Goal: Transaction & Acquisition: Purchase product/service

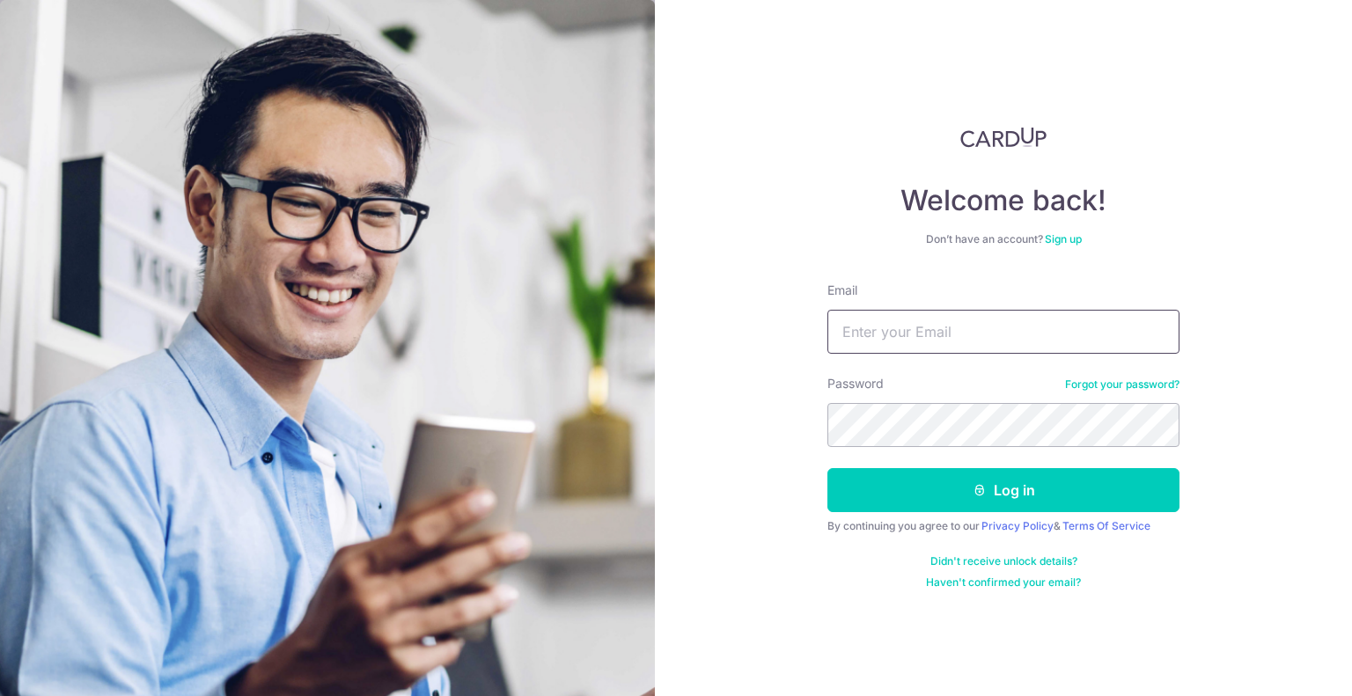
type input "[PERSON_NAME][EMAIL_ADDRESS][DOMAIN_NAME]"
click at [951, 495] on button "Log in" at bounding box center [1003, 490] width 352 height 44
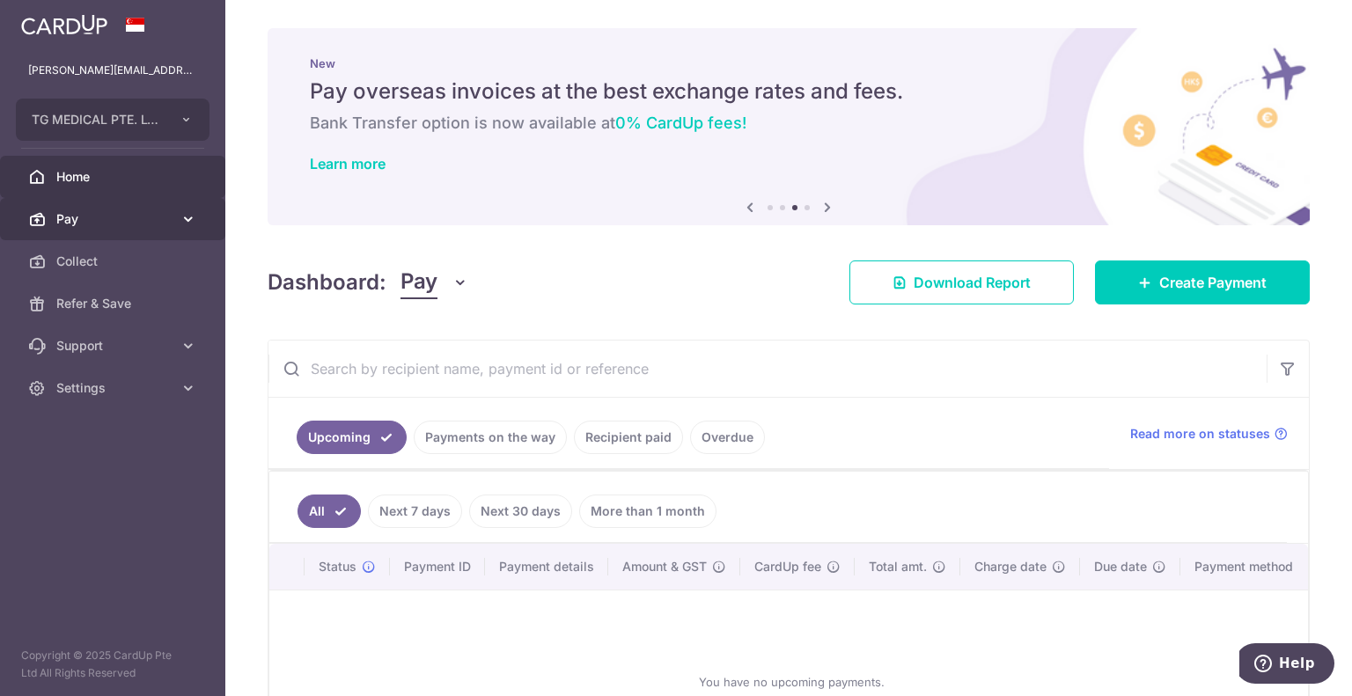
click at [103, 228] on link "Pay" at bounding box center [112, 219] width 225 height 42
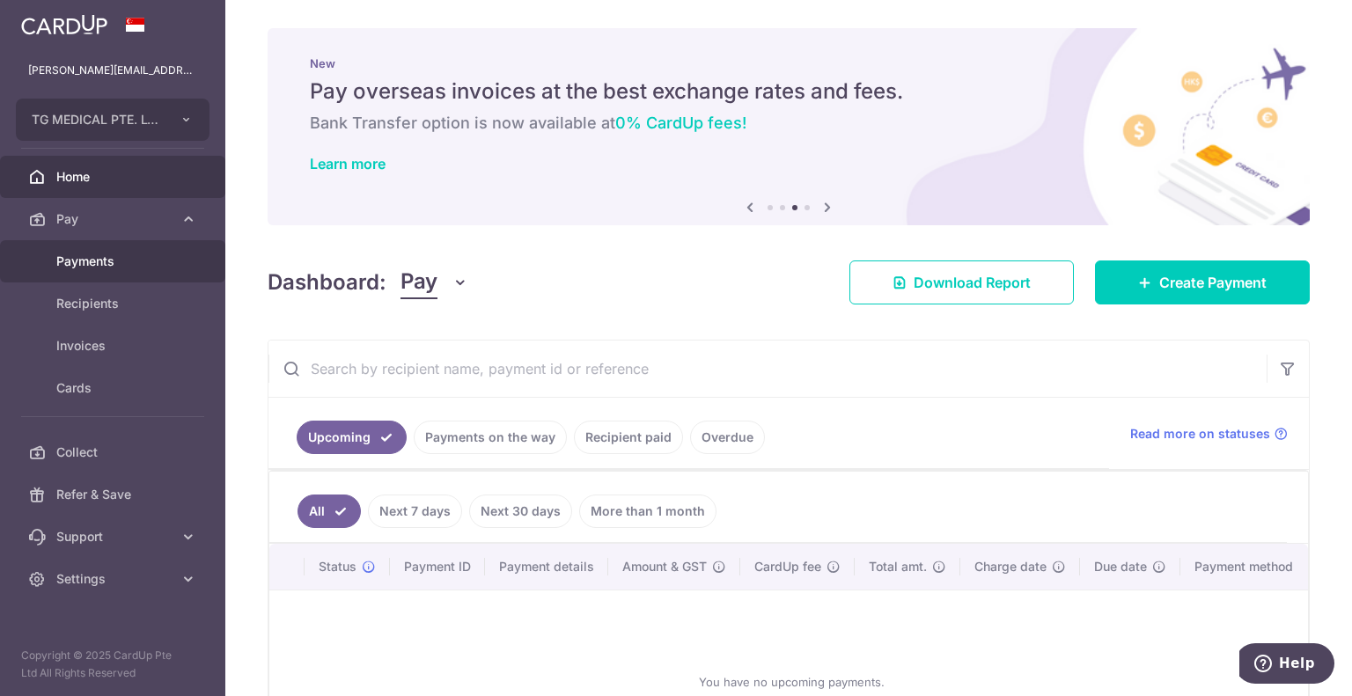
click at [97, 277] on link "Payments" at bounding box center [112, 261] width 225 height 42
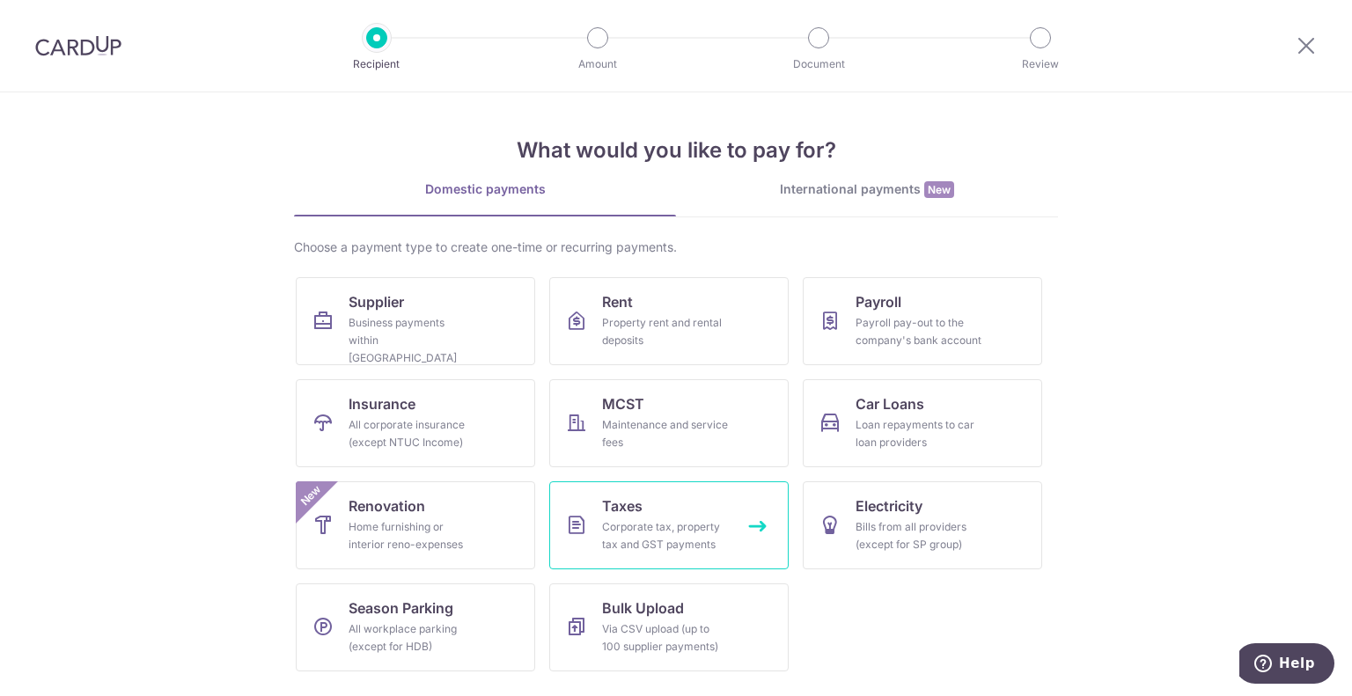
click at [712, 522] on div "Corporate tax, property tax and GST payments" at bounding box center [665, 535] width 127 height 35
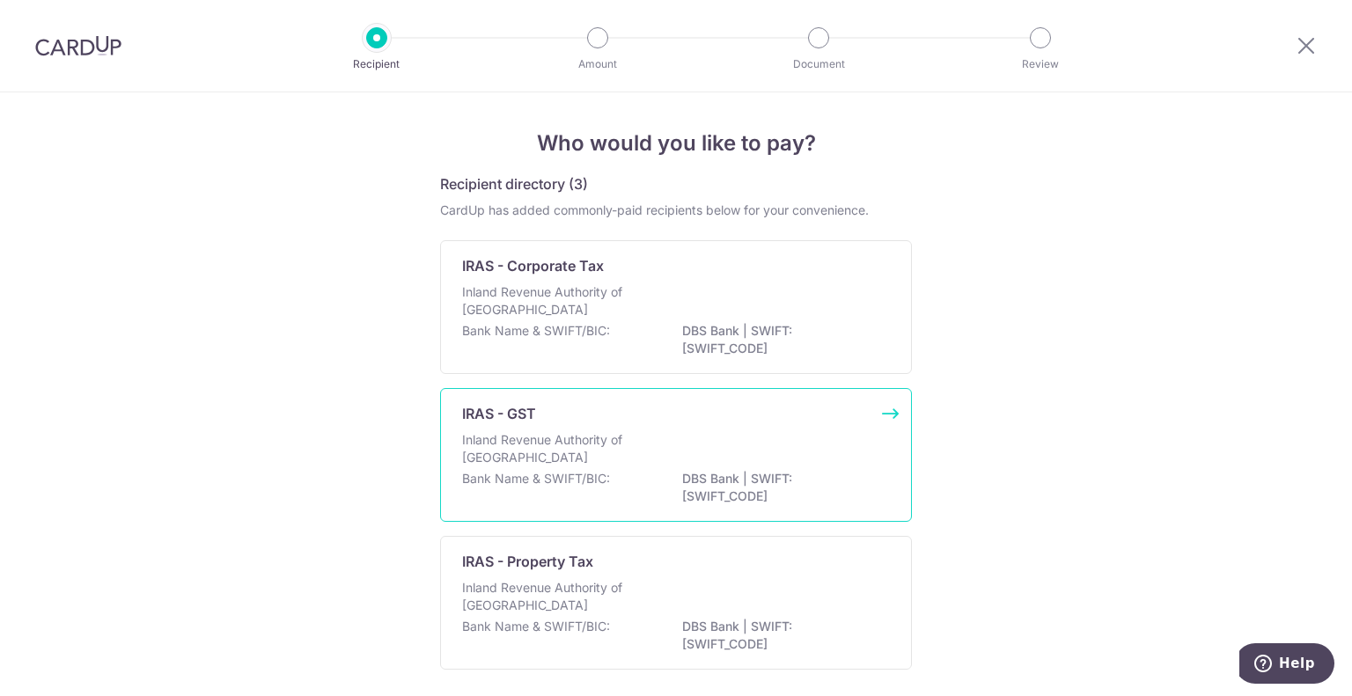
click at [696, 439] on div "Inland Revenue Authority of [GEOGRAPHIC_DATA]" at bounding box center [676, 450] width 428 height 39
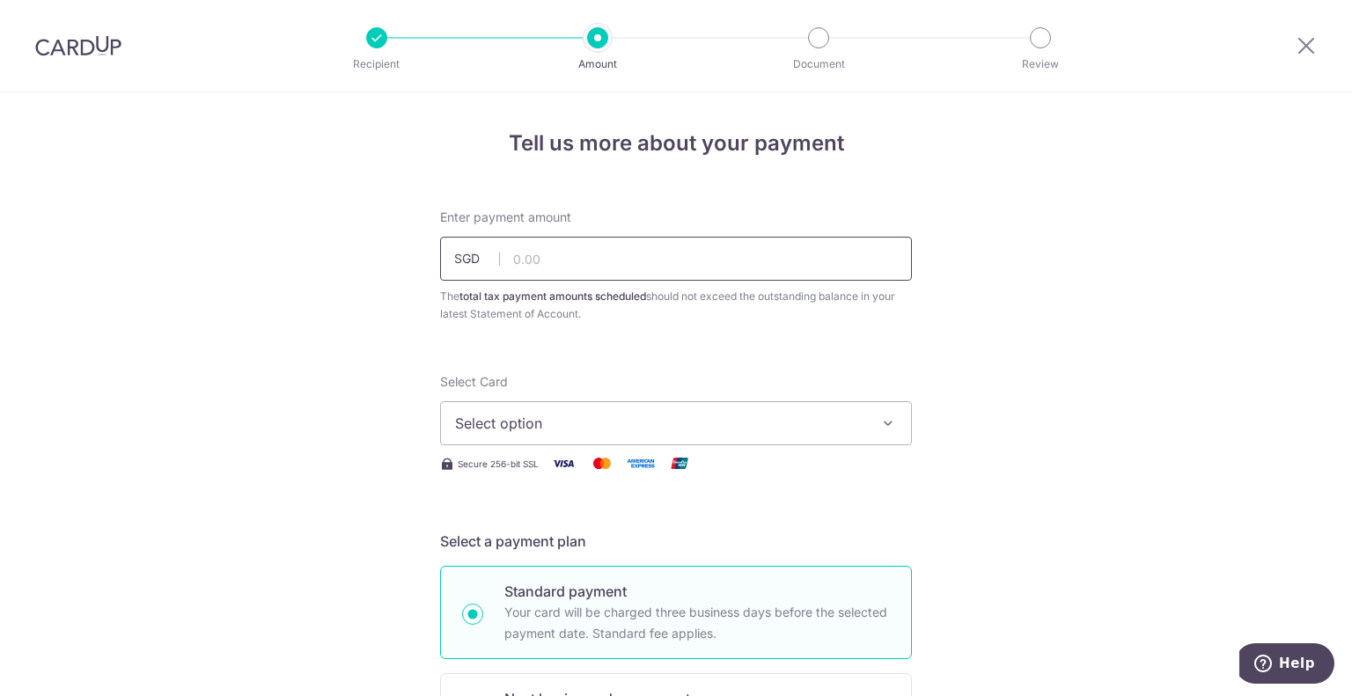
click at [678, 246] on input "text" at bounding box center [676, 259] width 472 height 44
type input "20,811.86"
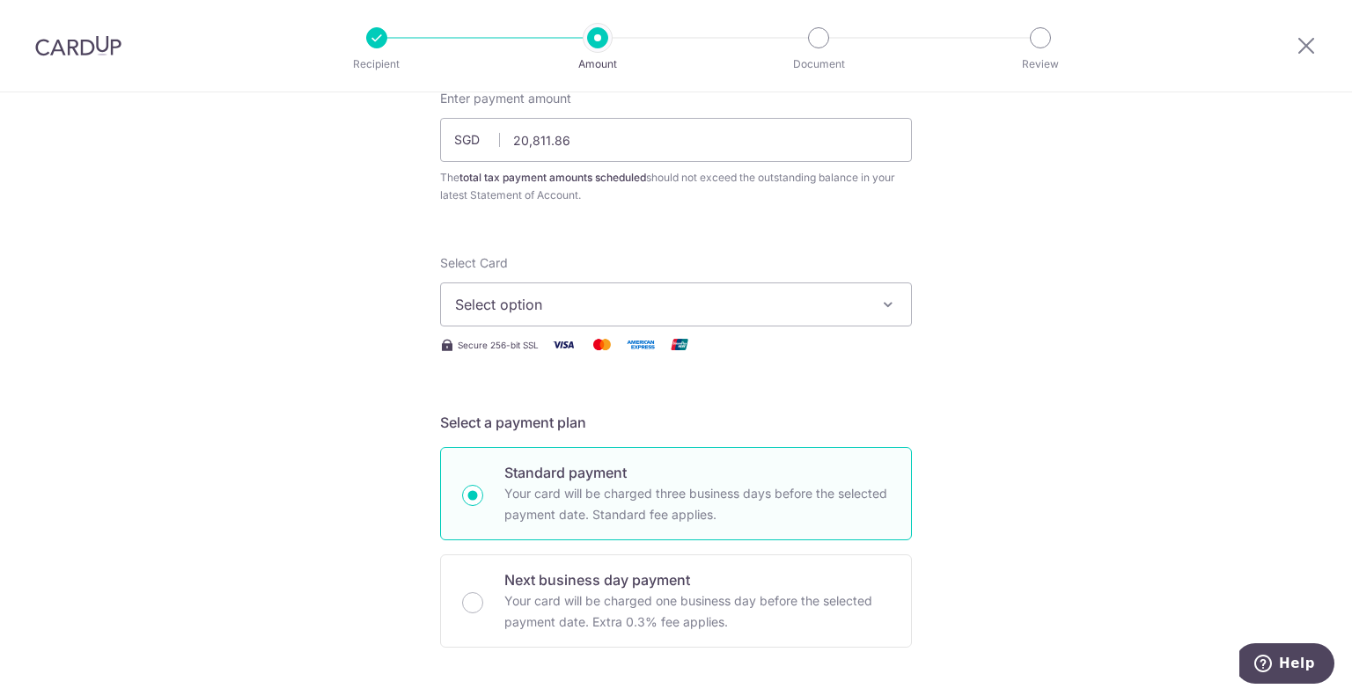
scroll to position [120, 0]
click at [880, 301] on icon "button" at bounding box center [888, 304] width 18 height 18
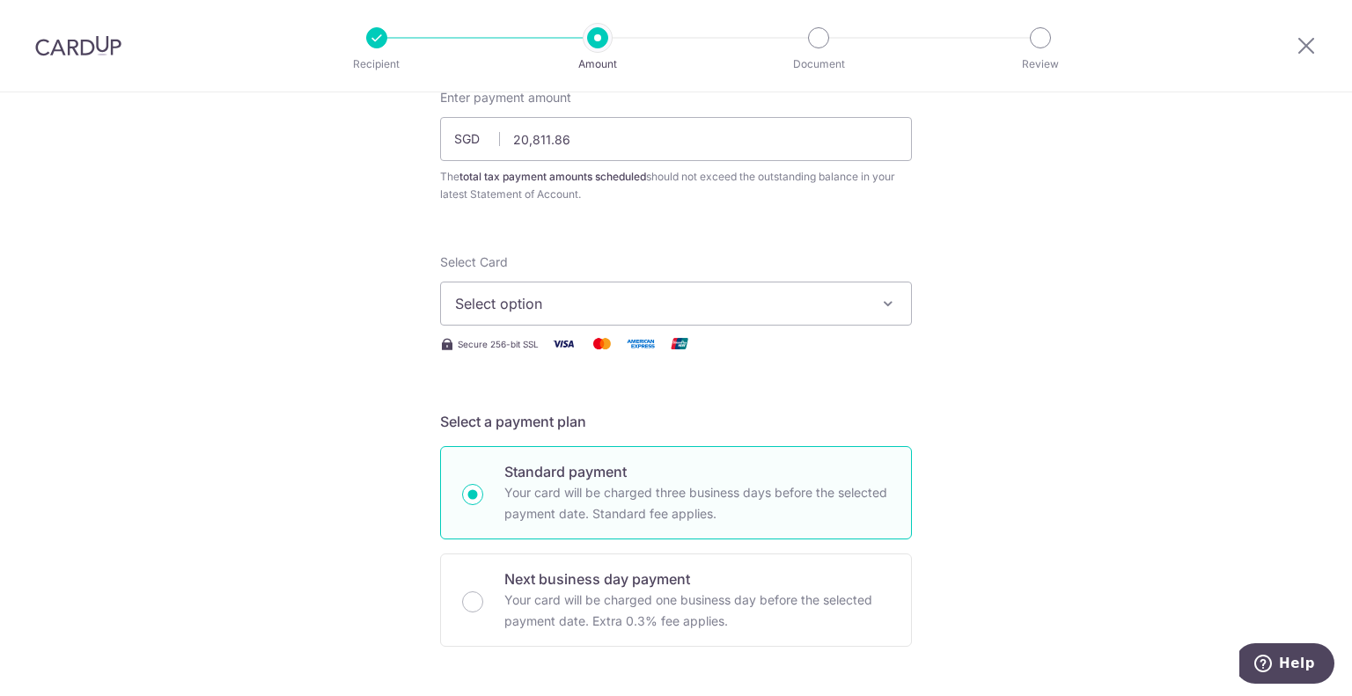
click at [559, 295] on span "Select option" at bounding box center [660, 303] width 410 height 21
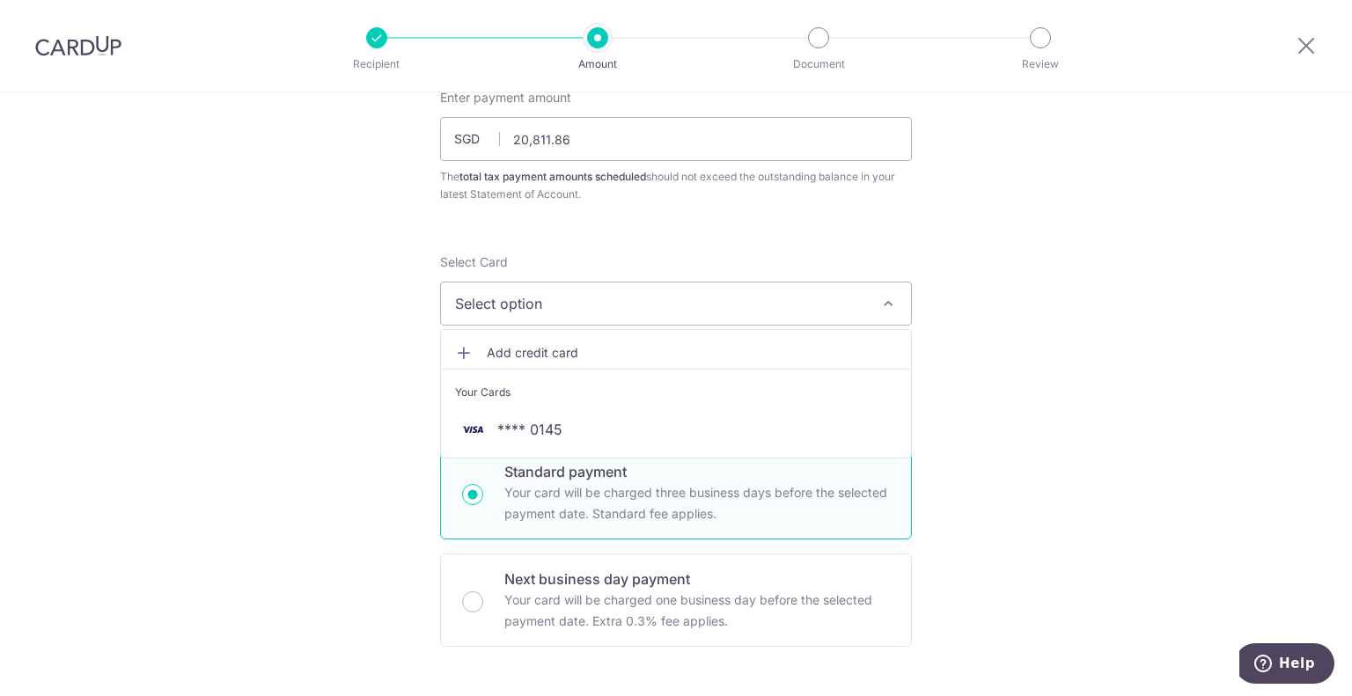
click at [474, 354] on link "Add credit card" at bounding box center [676, 353] width 470 height 32
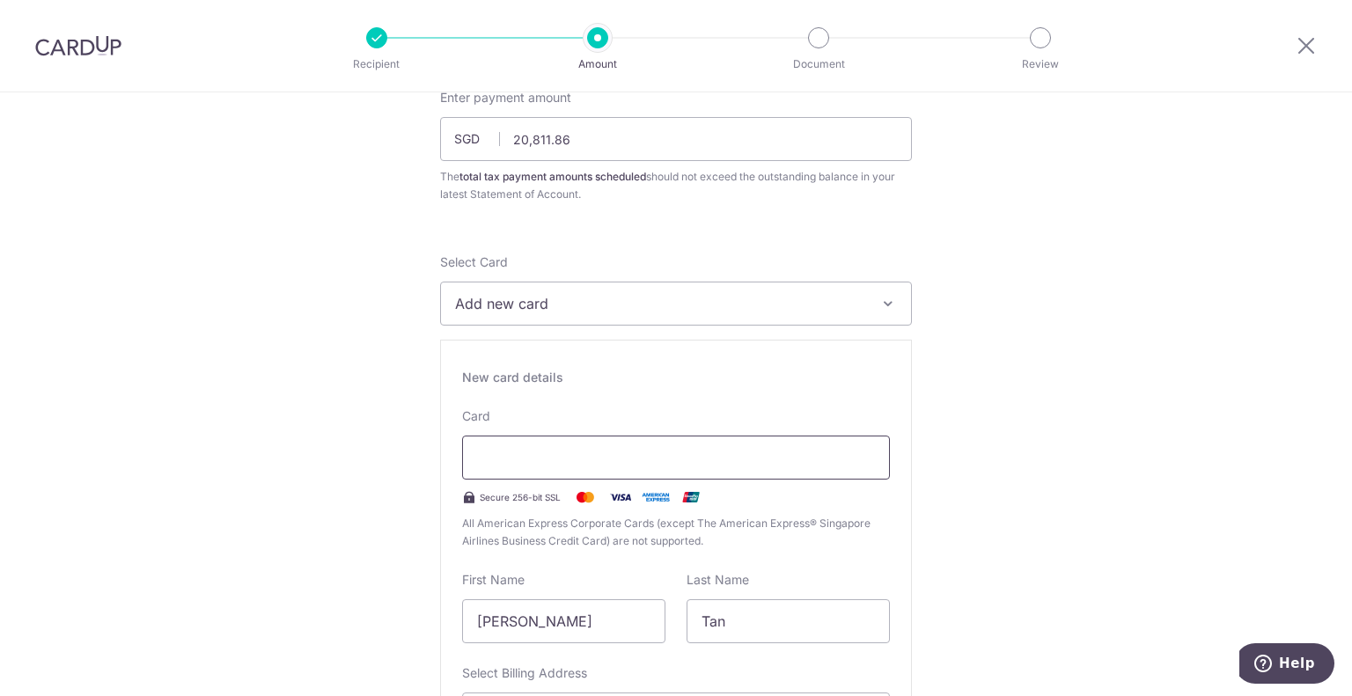
click at [571, 444] on div at bounding box center [676, 458] width 428 height 44
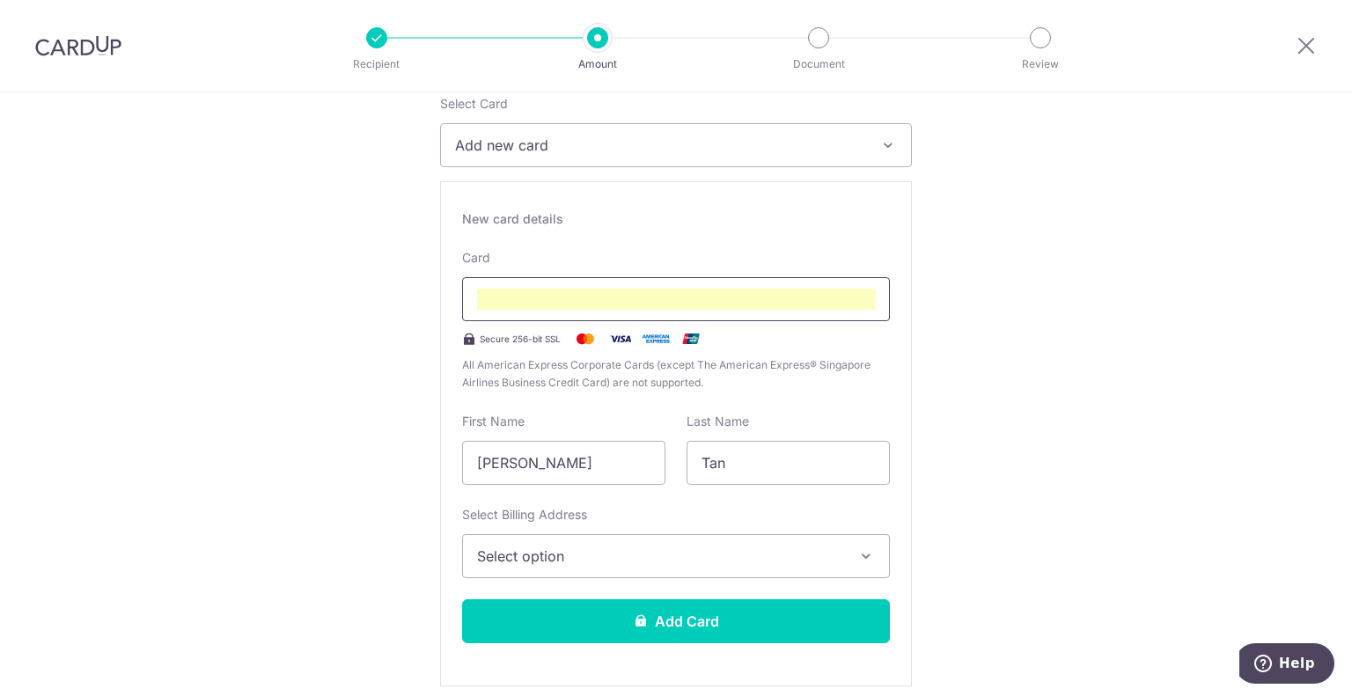
scroll to position [341, 0]
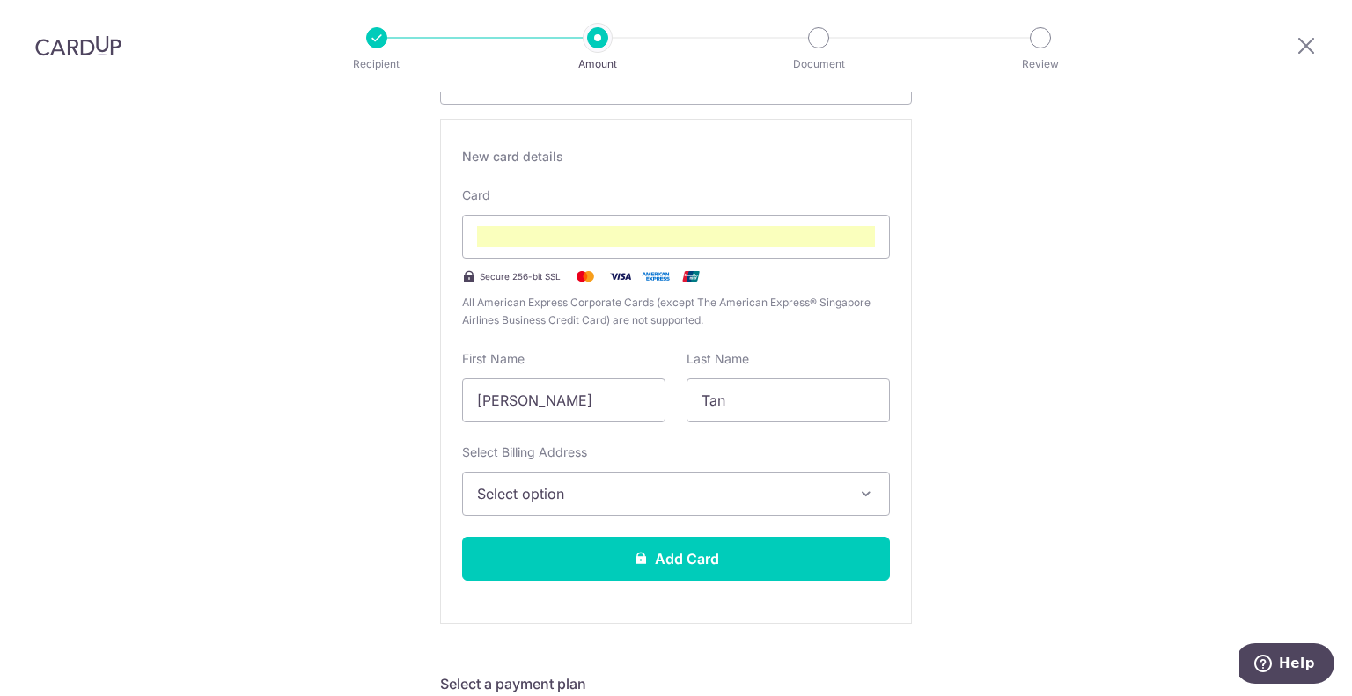
click at [785, 501] on span "Select option" at bounding box center [660, 493] width 366 height 21
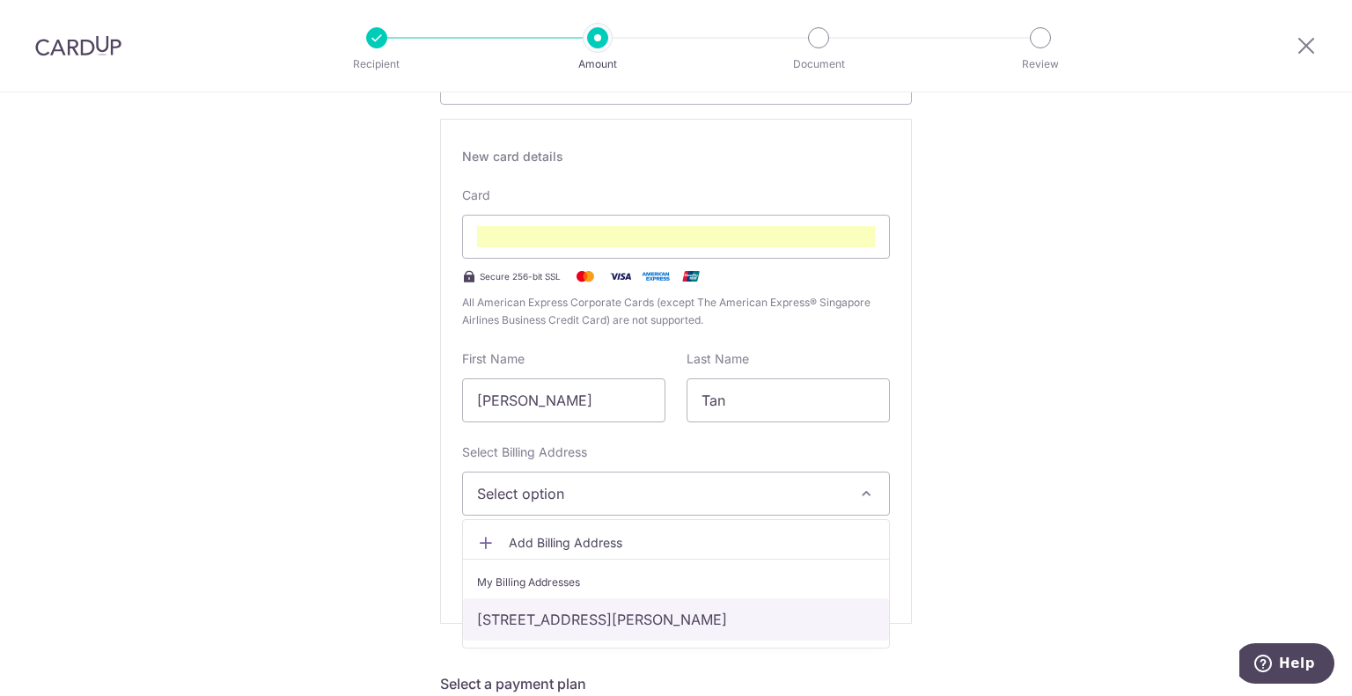
click at [750, 614] on link "5, TAI HWAN WALK, Singapore, Singapore-555223" at bounding box center [676, 619] width 426 height 42
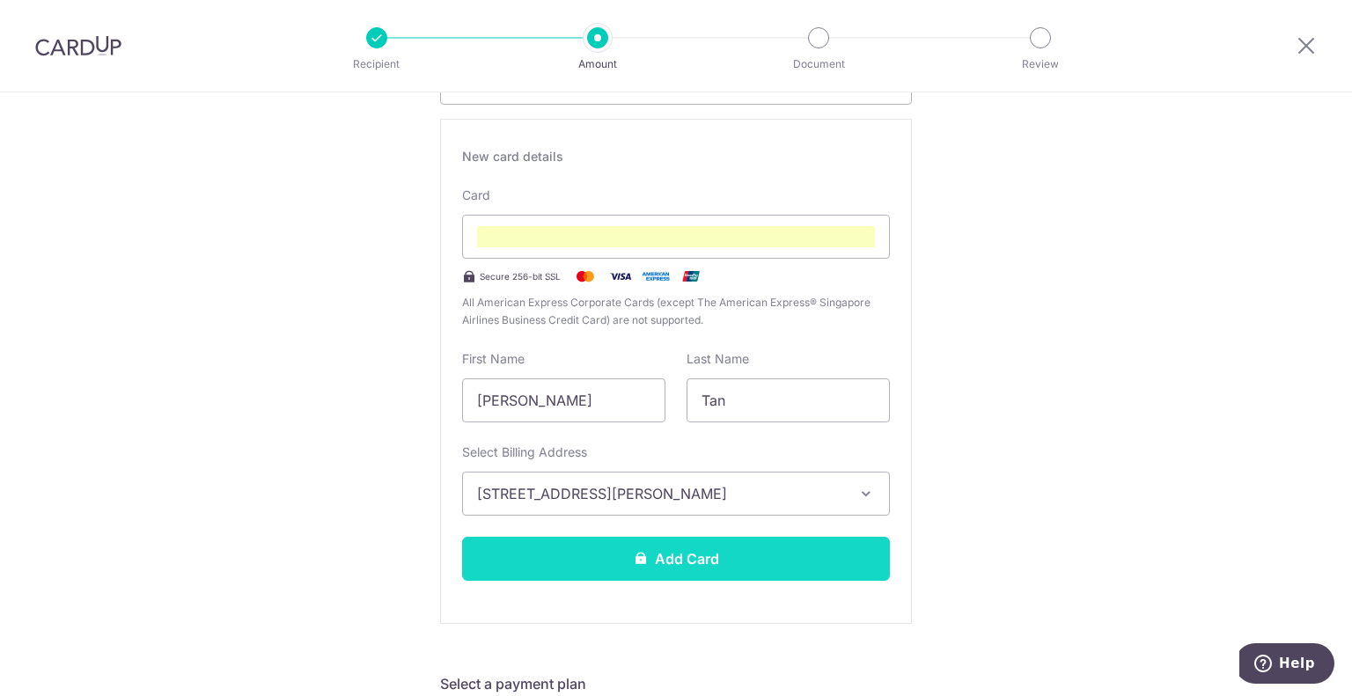
click at [756, 559] on button "Add Card" at bounding box center [676, 559] width 428 height 44
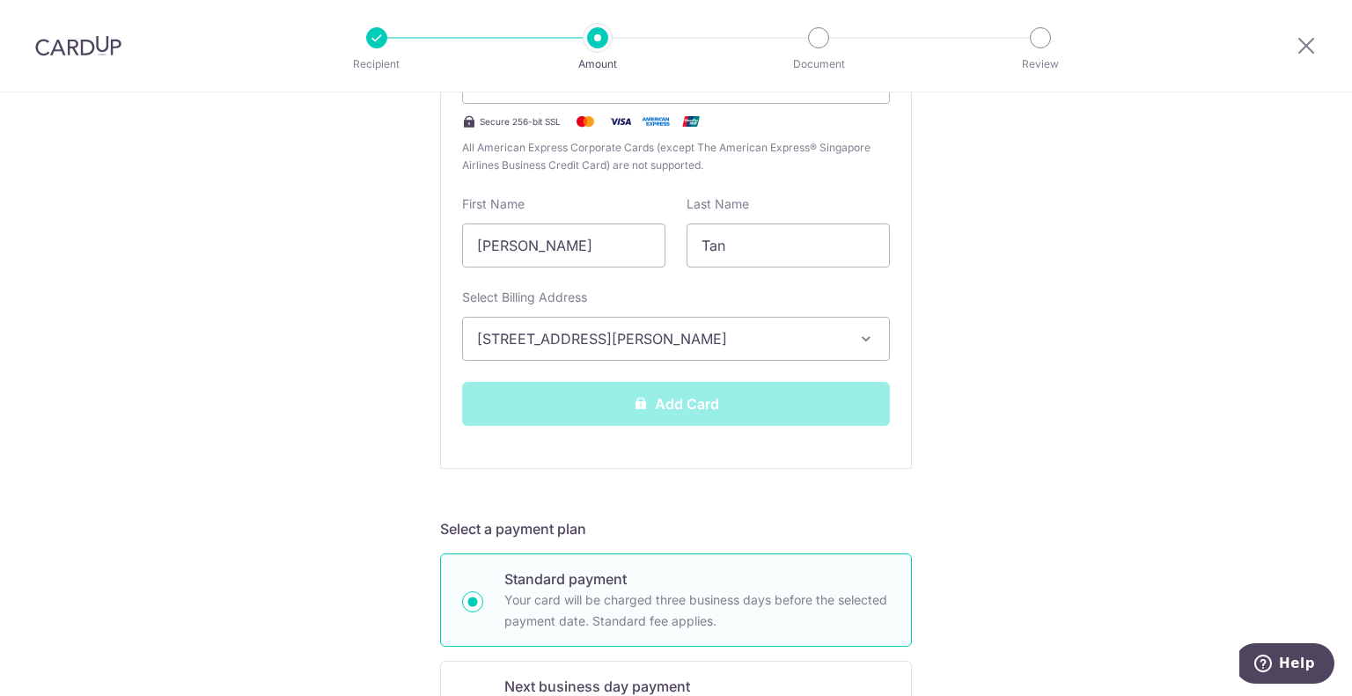
scroll to position [512, 0]
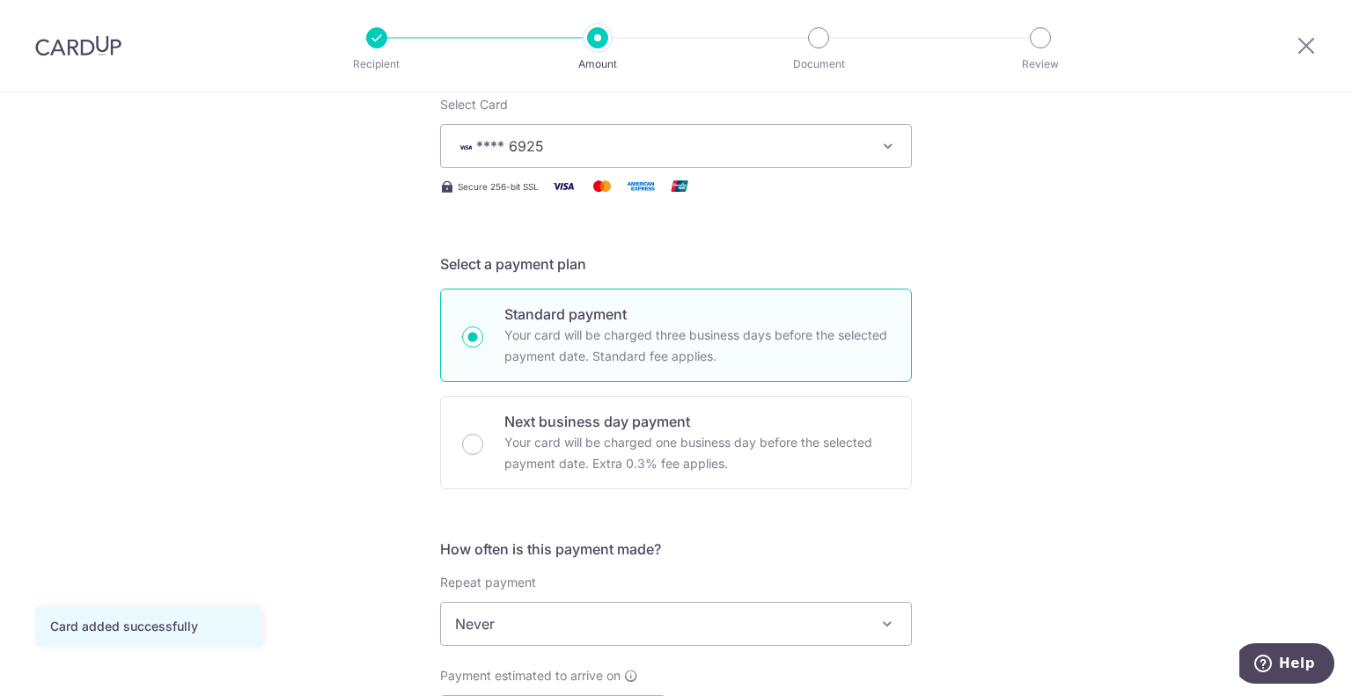
scroll to position [278, 0]
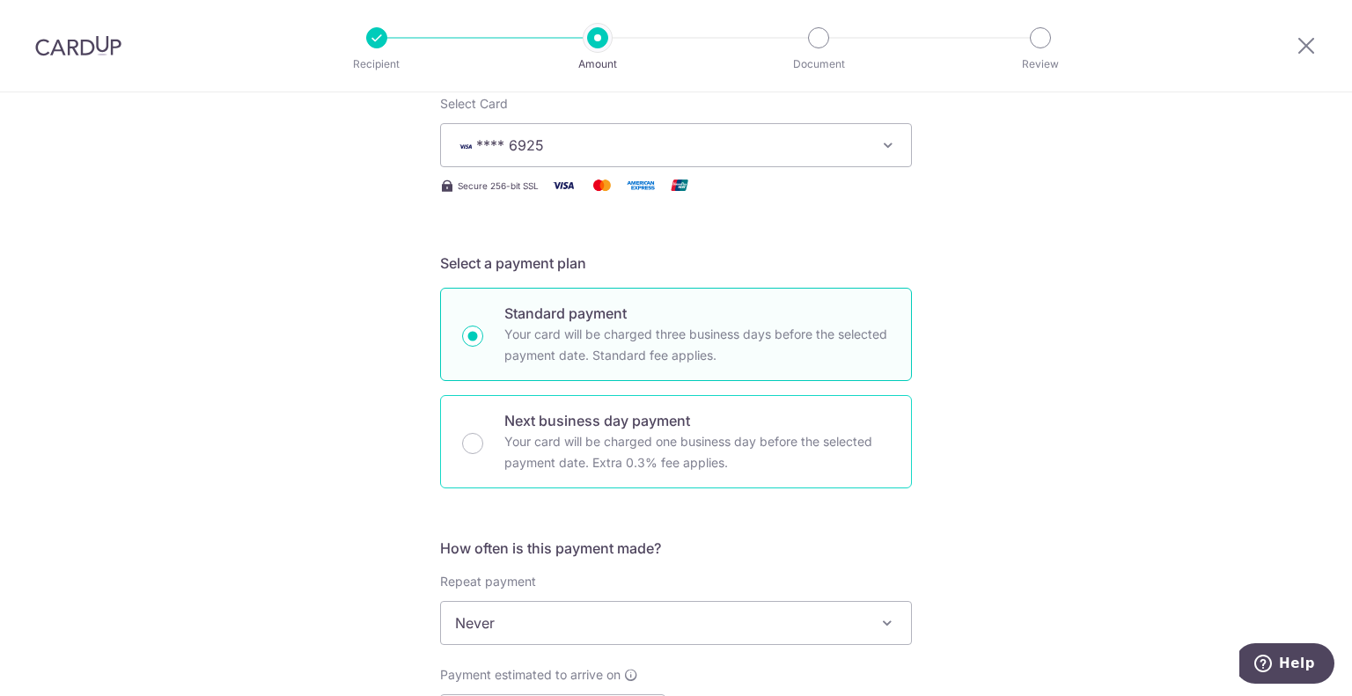
click at [838, 465] on p "Your card will be charged one business day before the selected payment date. Ex…" at bounding box center [696, 452] width 385 height 42
click at [483, 454] on input "Next business day payment Your card will be charged one business day before the…" at bounding box center [472, 443] width 21 height 21
radio input "false"
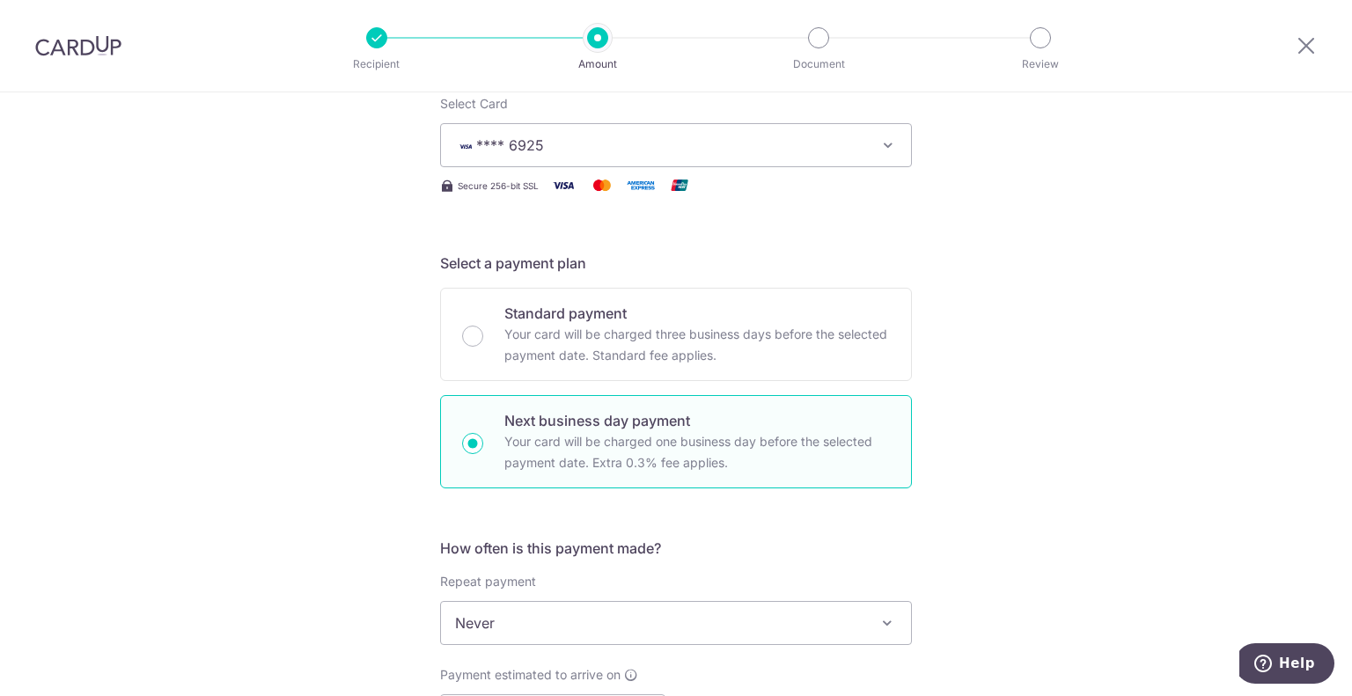
click at [462, 440] on input "Next business day payment Your card will be charged one business day before the…" at bounding box center [472, 443] width 21 height 21
radio input "true"
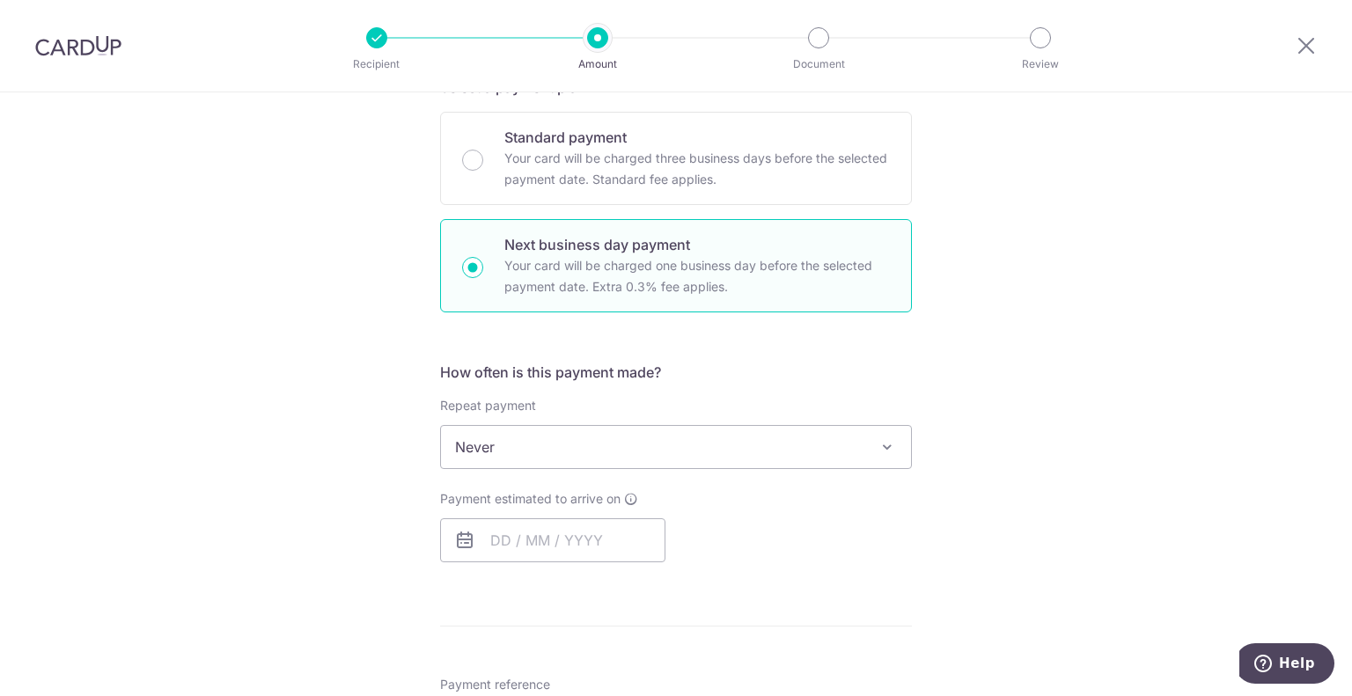
click at [664, 438] on span "Never" at bounding box center [676, 447] width 470 height 42
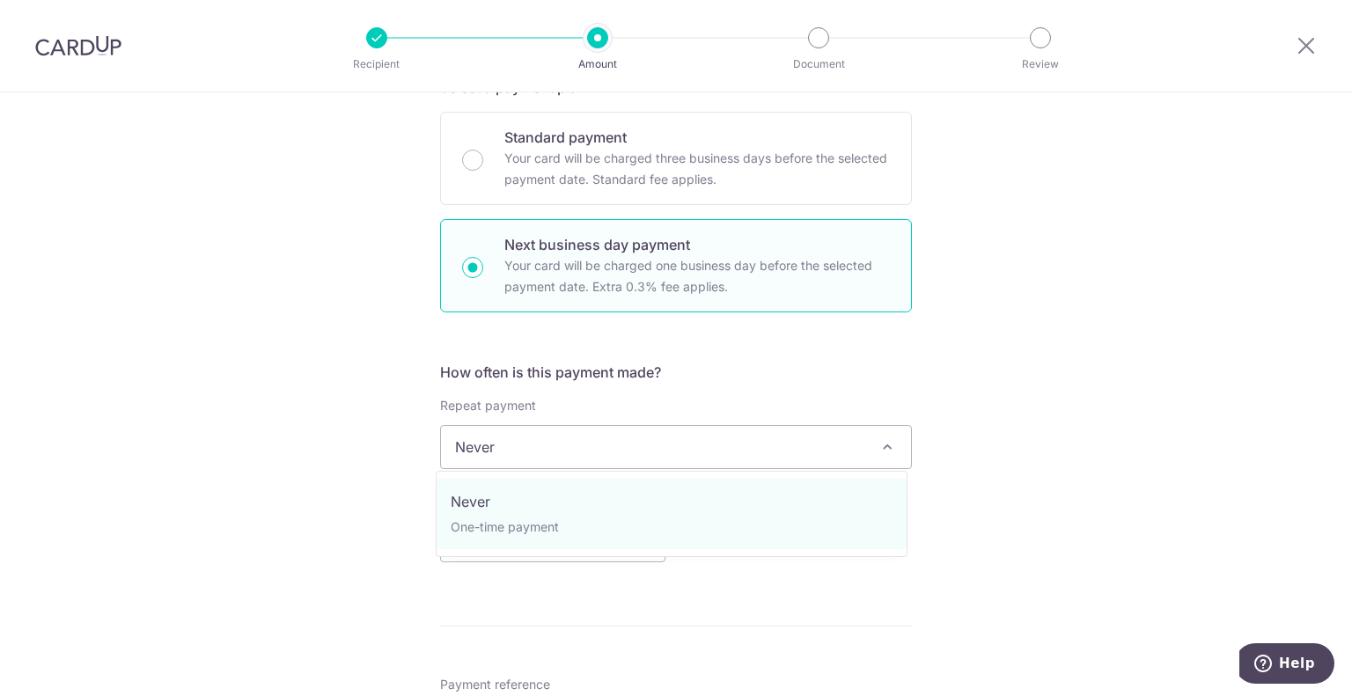
click at [702, 363] on h5 "How often is this payment made?" at bounding box center [676, 372] width 472 height 21
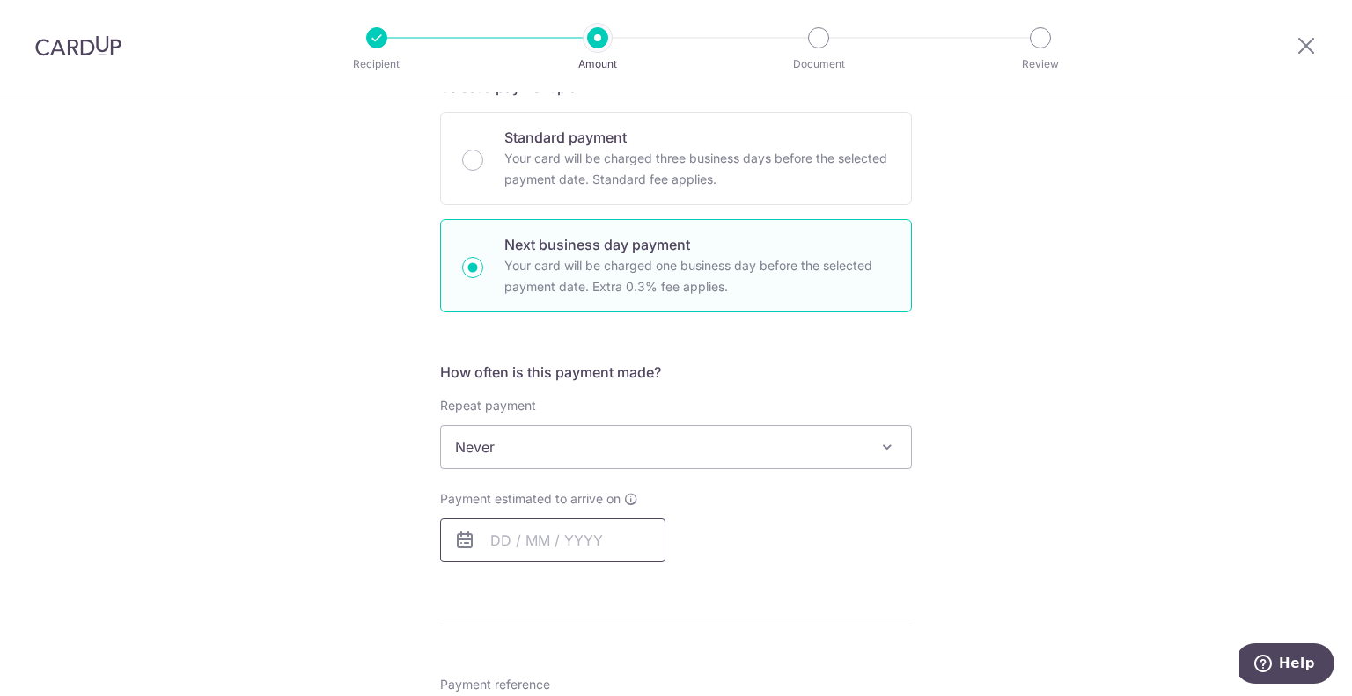
click at [562, 538] on input "text" at bounding box center [552, 540] width 225 height 44
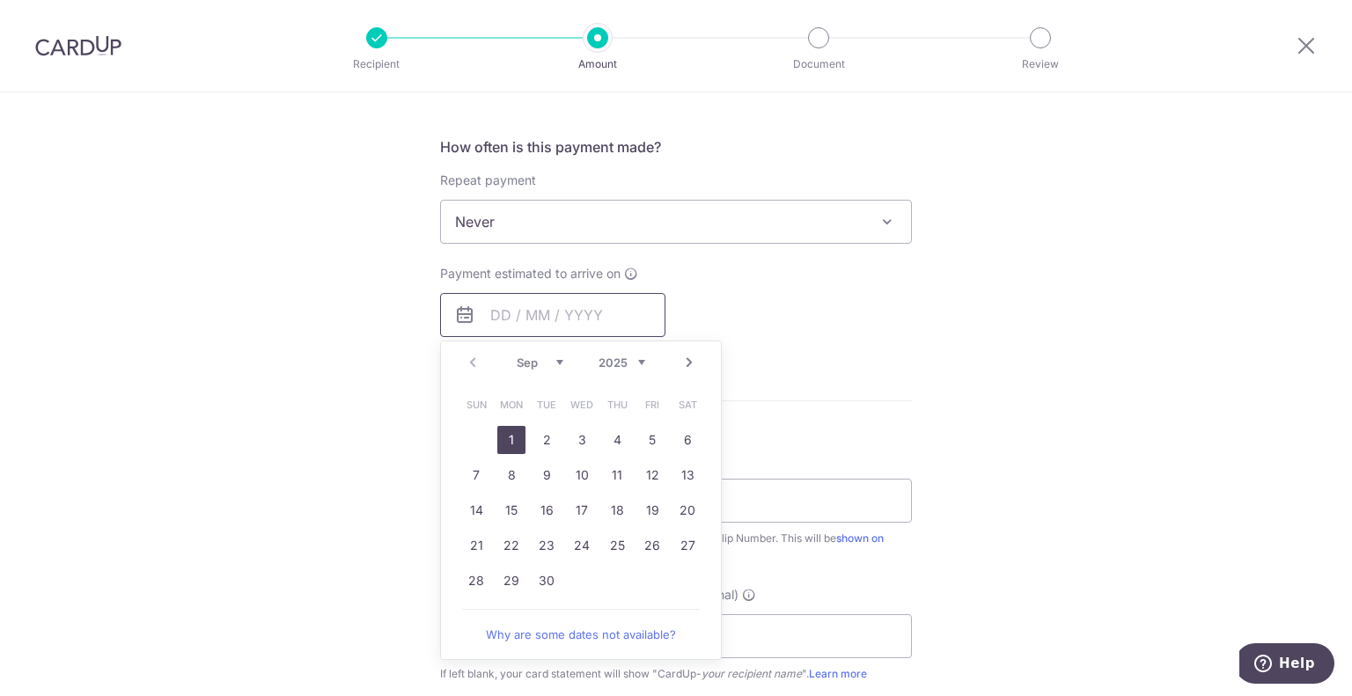
scroll to position [681, 0]
click at [528, 365] on div "Sep Oct Nov Dec 2025 2026 2027 2028 2029 2030 2031 2032 2033 2034 2035" at bounding box center [581, 361] width 128 height 15
click at [552, 354] on select "Sep Oct Nov Dec" at bounding box center [540, 361] width 47 height 14
click at [517, 354] on select "Sep Oct Nov Dec" at bounding box center [540, 361] width 47 height 14
click at [685, 356] on link "Next" at bounding box center [688, 360] width 21 height 21
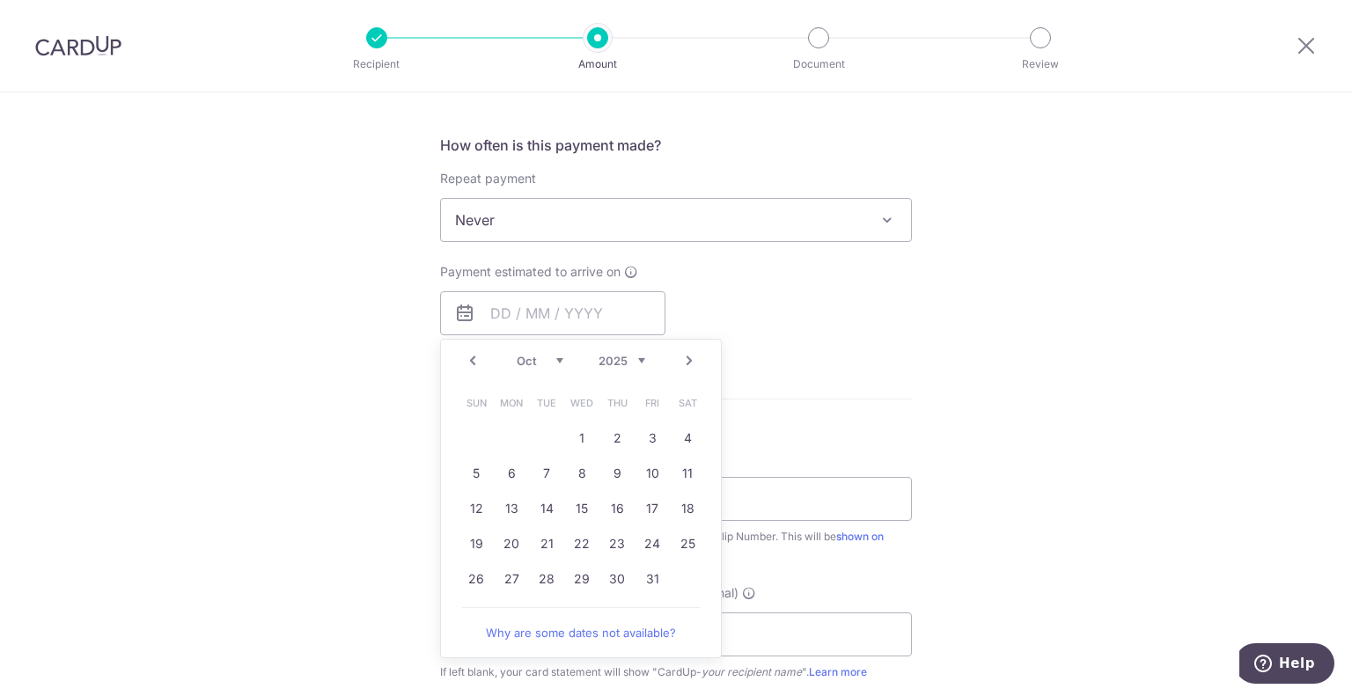
click at [466, 355] on link "Prev" at bounding box center [472, 360] width 21 height 21
click at [466, 355] on div "Prev Next Sep Oct Nov Dec 2025 2026 2027 2028 2029 2030 2031 2032 2033 2034 2035" at bounding box center [581, 361] width 280 height 42
click at [862, 351] on form "Enter payment amount SGD 20,811.86 20811.86 The total tax payment amounts sched…" at bounding box center [676, 334] width 472 height 1614
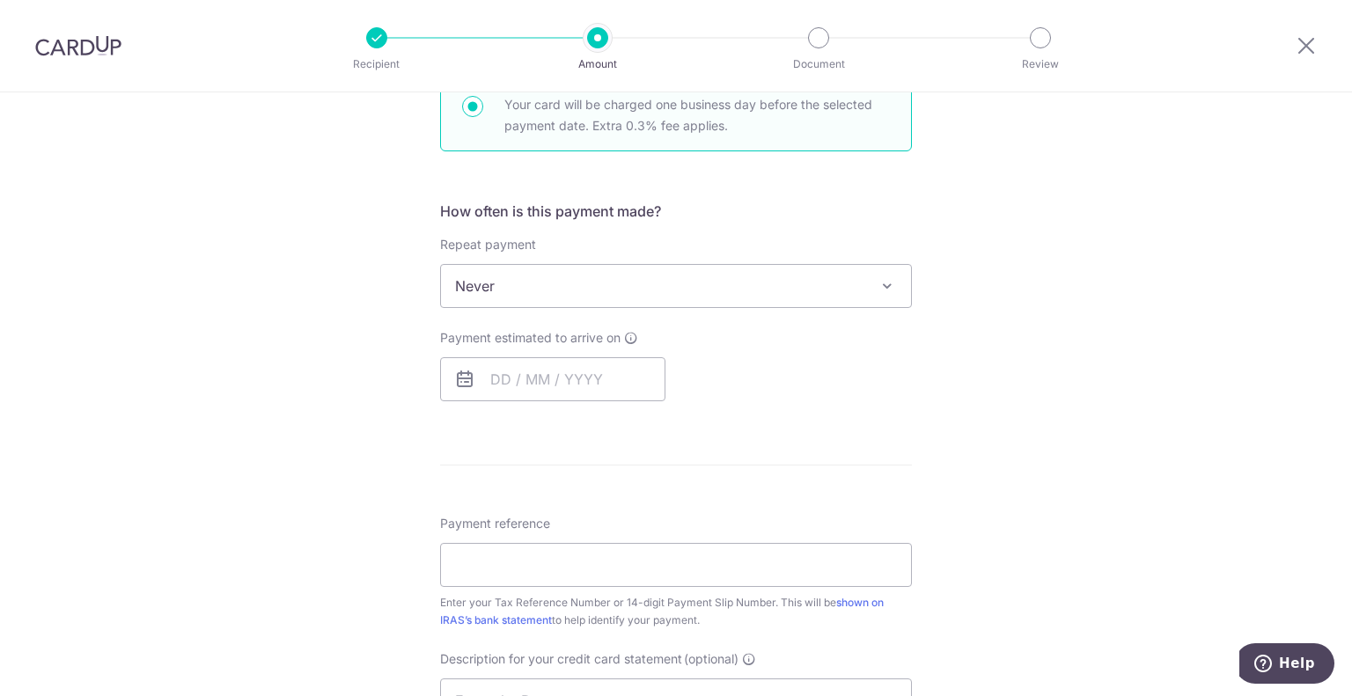
scroll to position [556, 0]
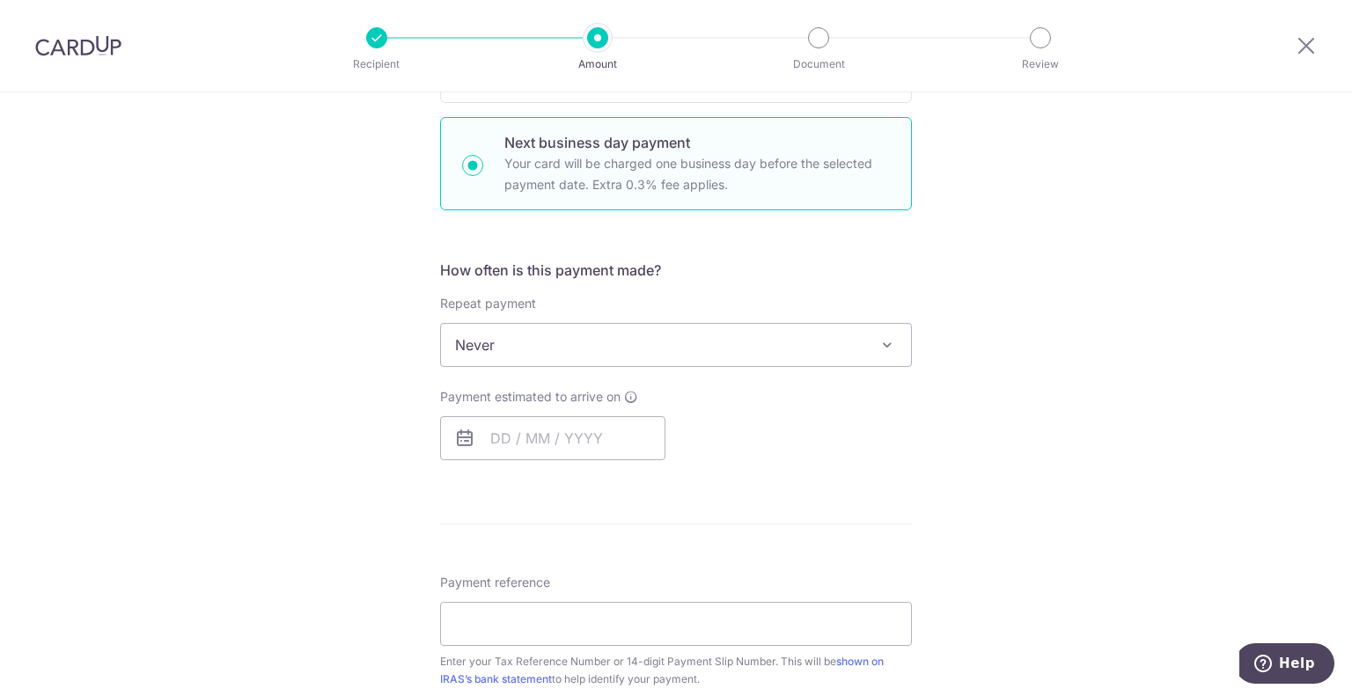
click at [232, 224] on div "Tell us more about your payment Enter payment amount SGD 20,811.86 20811.86 The…" at bounding box center [676, 442] width 1352 height 1813
click at [517, 433] on input "text" at bounding box center [552, 438] width 225 height 44
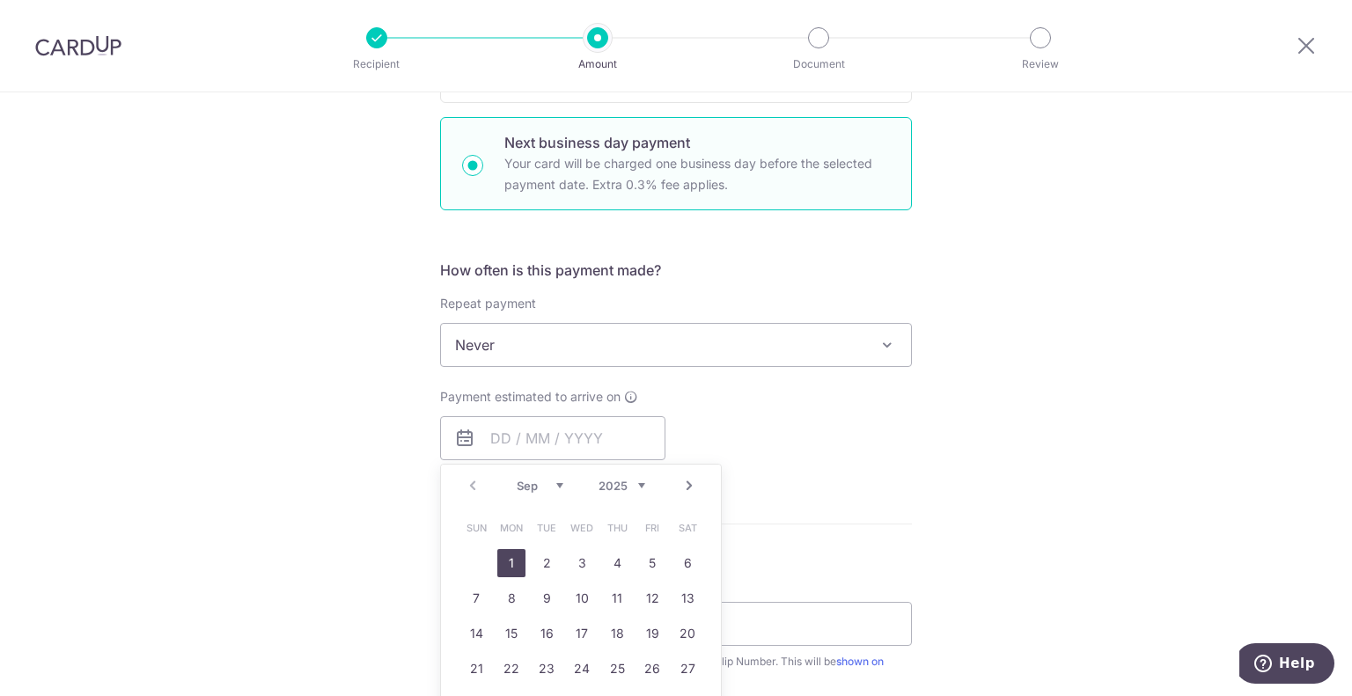
click at [553, 485] on select "Sep Oct Nov Dec" at bounding box center [540, 486] width 47 height 14
click at [915, 399] on div "Payment estimated to arrive on Prev Next Sep Oct Nov Dec 2025 2026 2027 2028 20…" at bounding box center [675, 424] width 493 height 72
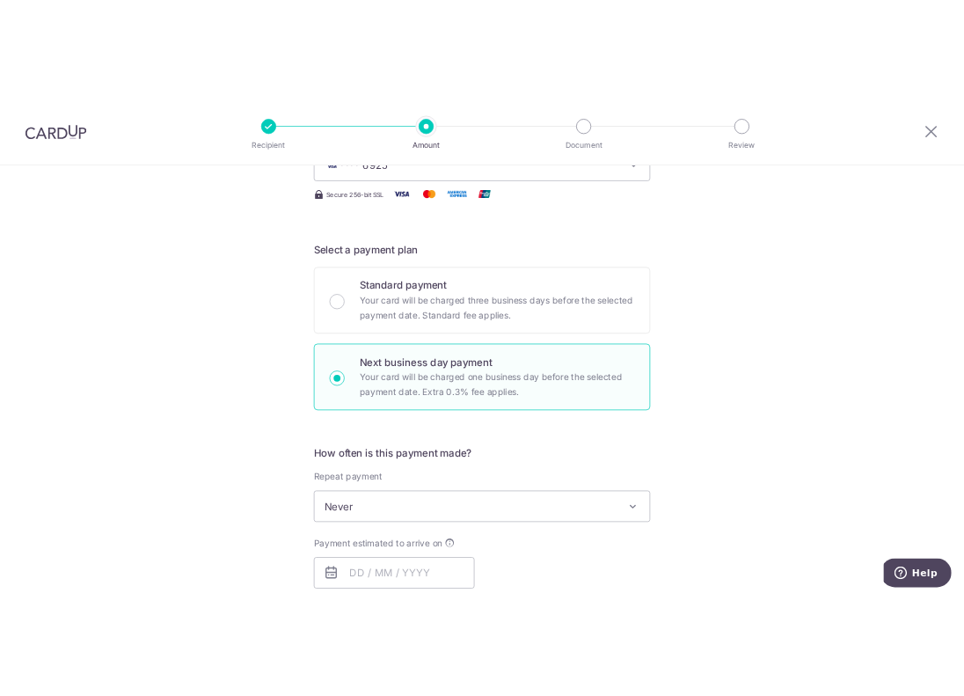
scroll to position [334, 0]
